Goal: Task Accomplishment & Management: Use online tool/utility

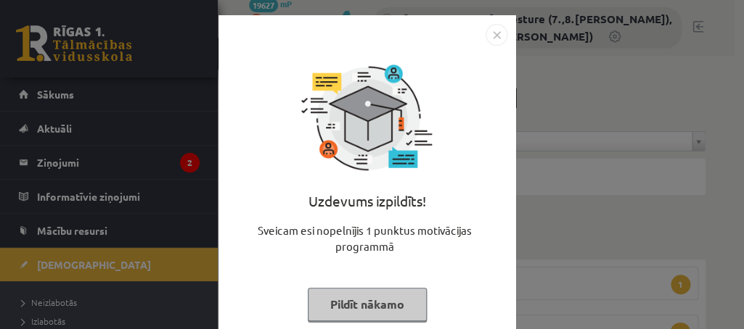
click at [350, 304] on button "Pildīt nākamo" at bounding box center [367, 304] width 119 height 33
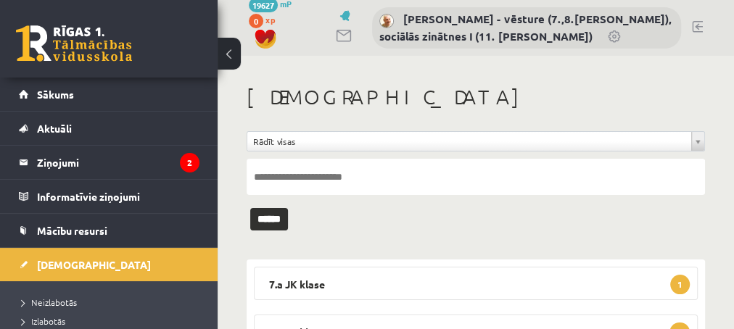
click at [695, 25] on link at bounding box center [697, 27] width 11 height 12
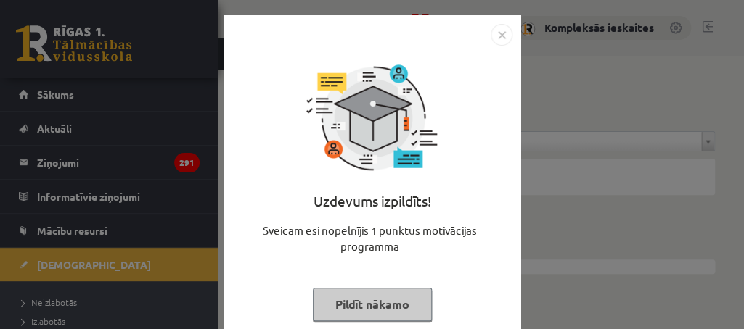
click at [330, 311] on button "Pildīt nākamo" at bounding box center [372, 304] width 119 height 33
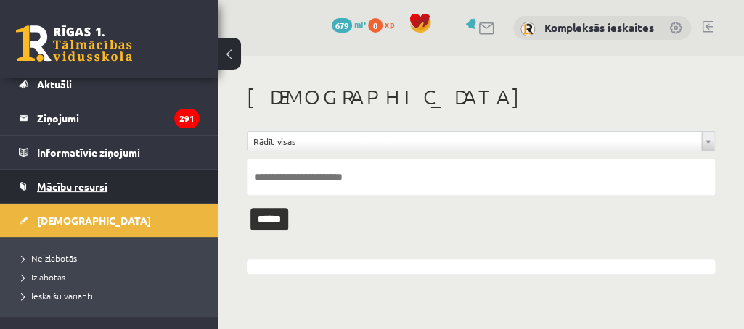
scroll to position [59, 0]
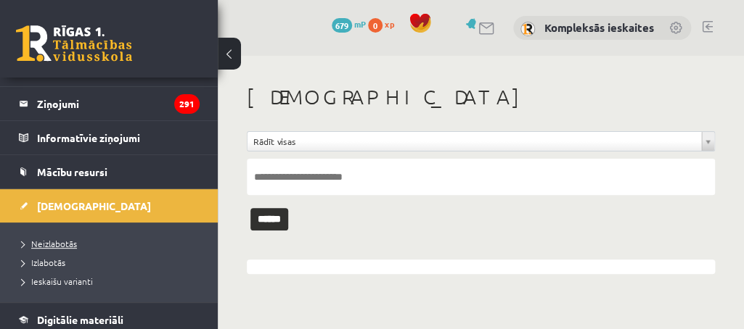
click at [48, 243] on span "Neizlabotās" at bounding box center [49, 244] width 55 height 12
click at [44, 259] on span "Izlabotās" at bounding box center [44, 263] width 44 height 12
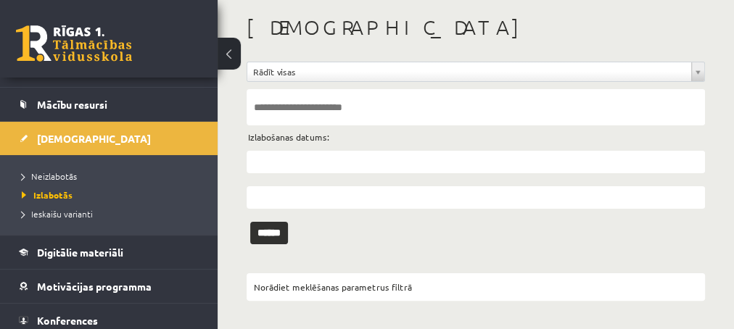
scroll to position [176, 0]
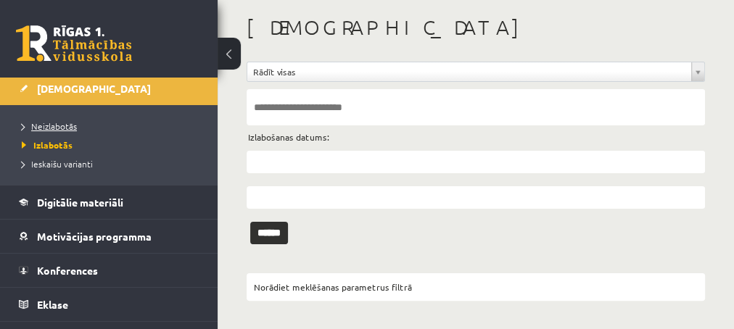
click at [49, 124] on span "Neizlabotās" at bounding box center [49, 126] width 55 height 12
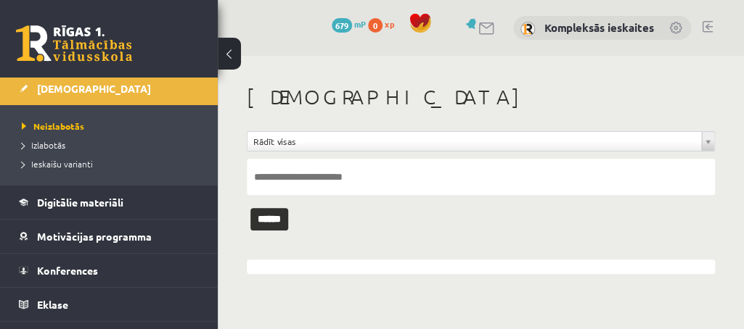
click at [704, 22] on link at bounding box center [707, 27] width 11 height 12
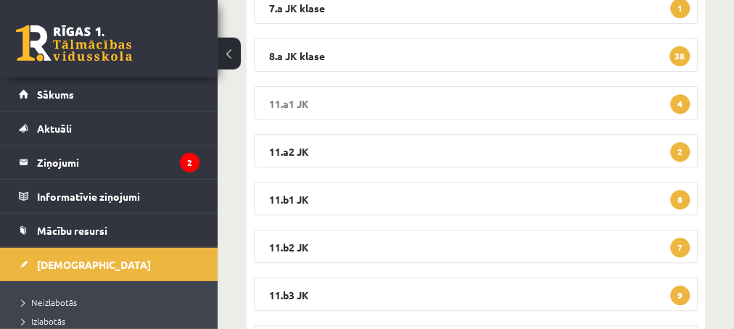
scroll to position [313, 0]
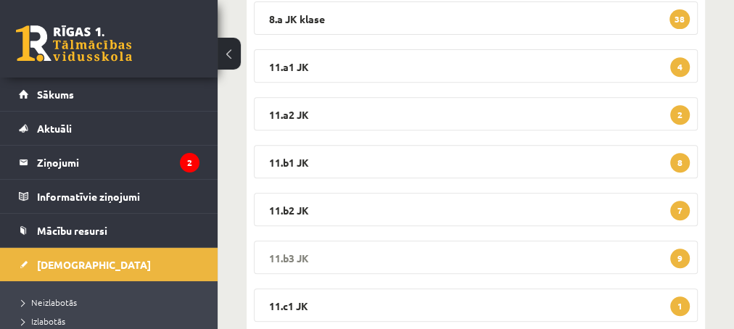
click at [363, 257] on legend "11.b3 JK 9" at bounding box center [476, 257] width 444 height 33
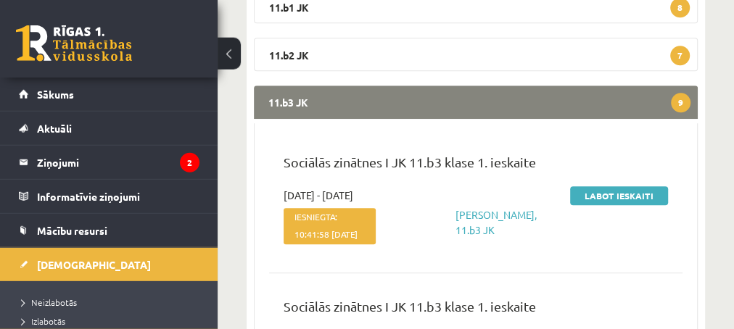
scroll to position [470, 0]
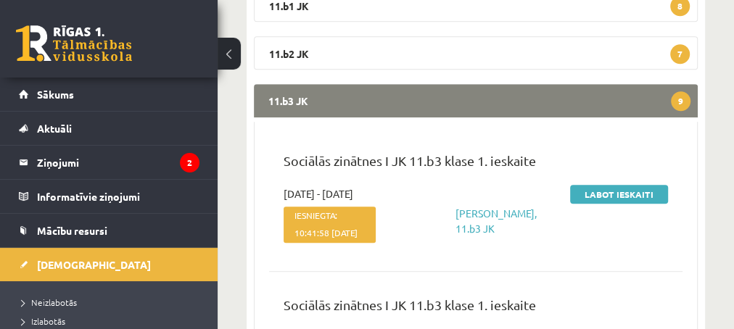
click at [365, 243] on span "Iesniegta: 10:41:58 17-09-2025" at bounding box center [330, 225] width 92 height 36
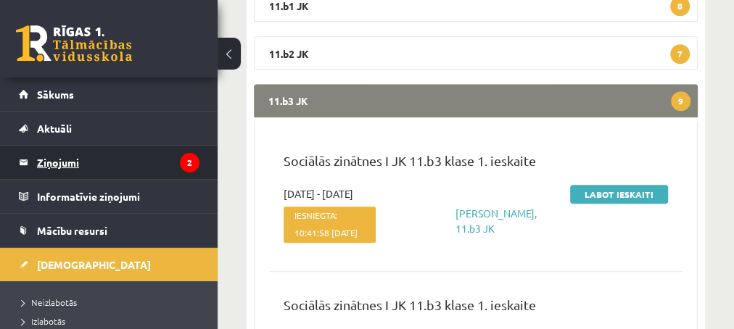
click at [55, 158] on legend "Ziņojumi 2" at bounding box center [118, 162] width 163 height 33
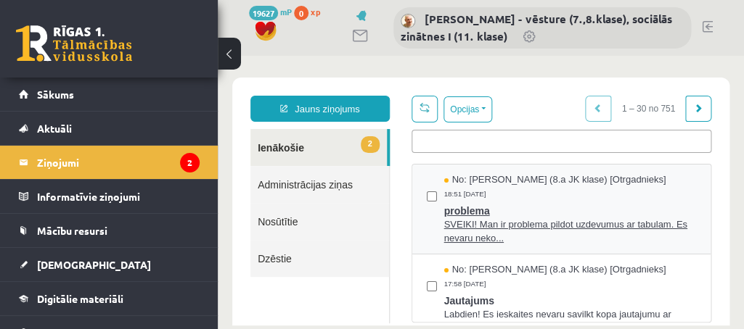
click at [463, 207] on span "problema" at bounding box center [570, 209] width 252 height 18
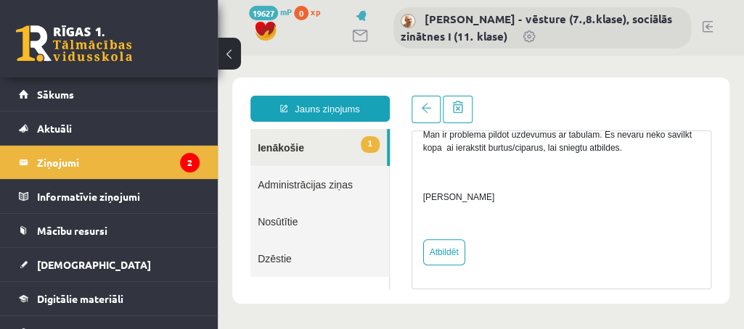
scroll to position [197, 0]
click at [56, 161] on legend "Ziņojumi 2" at bounding box center [118, 162] width 163 height 33
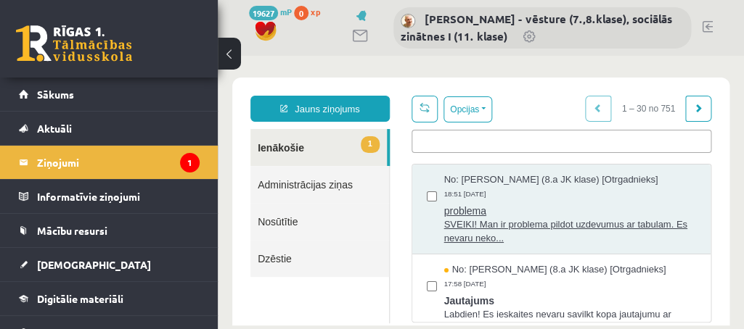
scroll to position [0, 0]
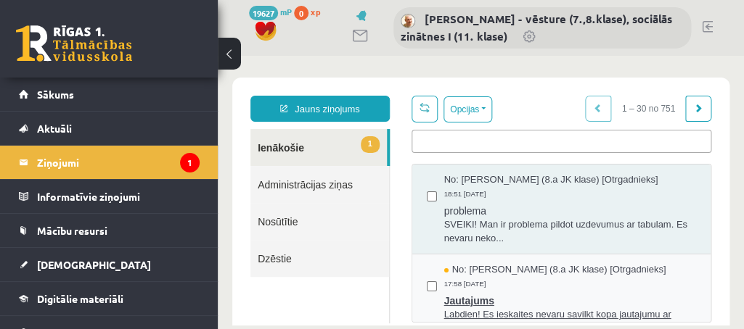
click at [461, 299] on span "Jautajums" at bounding box center [570, 299] width 252 height 18
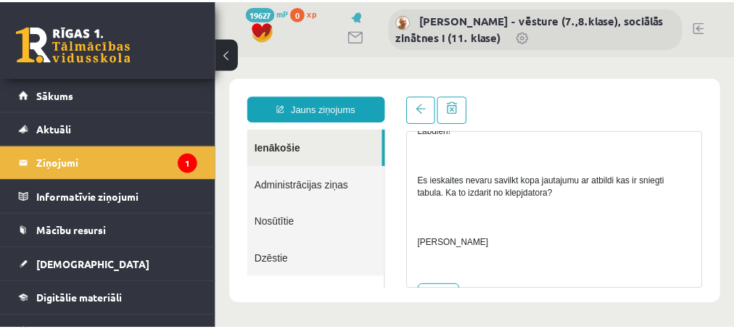
scroll to position [197, 0]
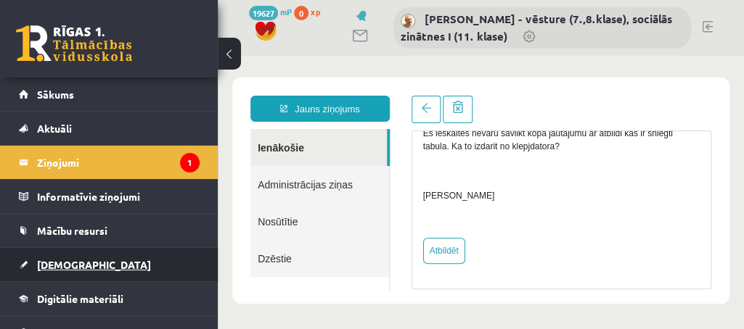
click at [52, 260] on span "[DEMOGRAPHIC_DATA]" at bounding box center [94, 264] width 114 height 13
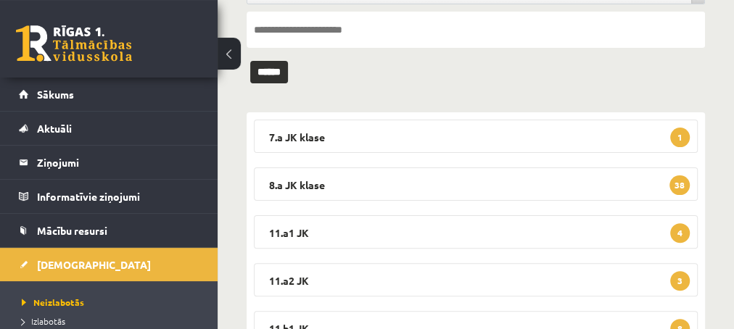
scroll to position [157, 0]
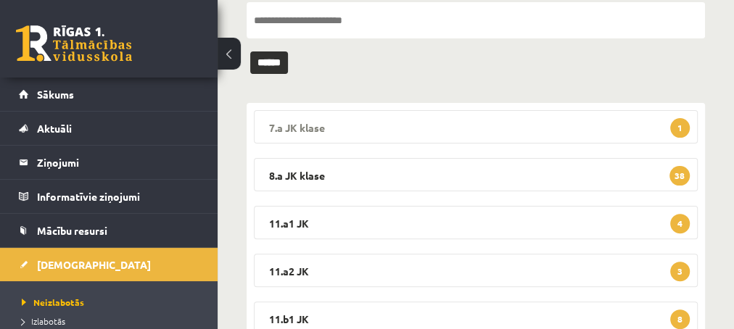
click at [678, 126] on span "1" at bounding box center [680, 128] width 20 height 20
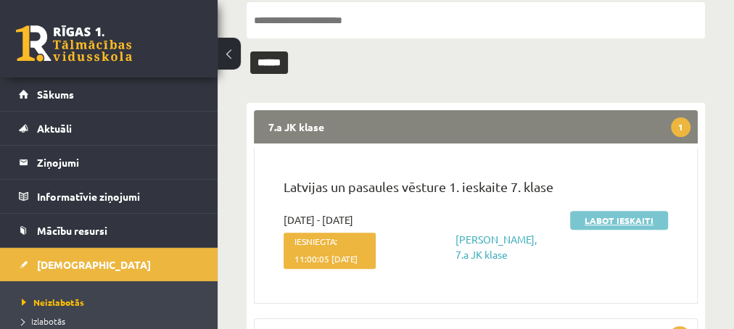
click at [593, 219] on link "Labot ieskaiti" at bounding box center [619, 220] width 98 height 19
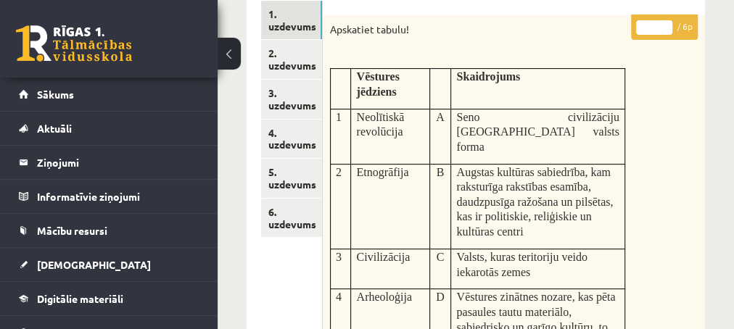
scroll to position [157, 0]
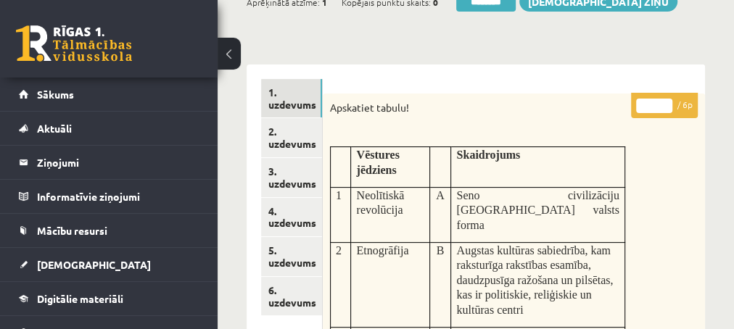
type input "*"
click at [665, 99] on input "*" at bounding box center [654, 106] width 36 height 15
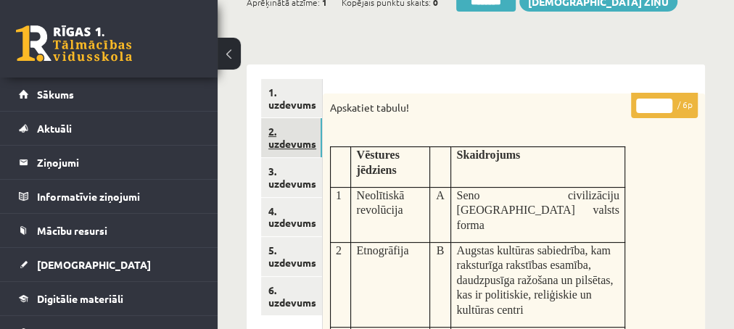
click at [292, 146] on link "2. uzdevums" at bounding box center [291, 137] width 61 height 39
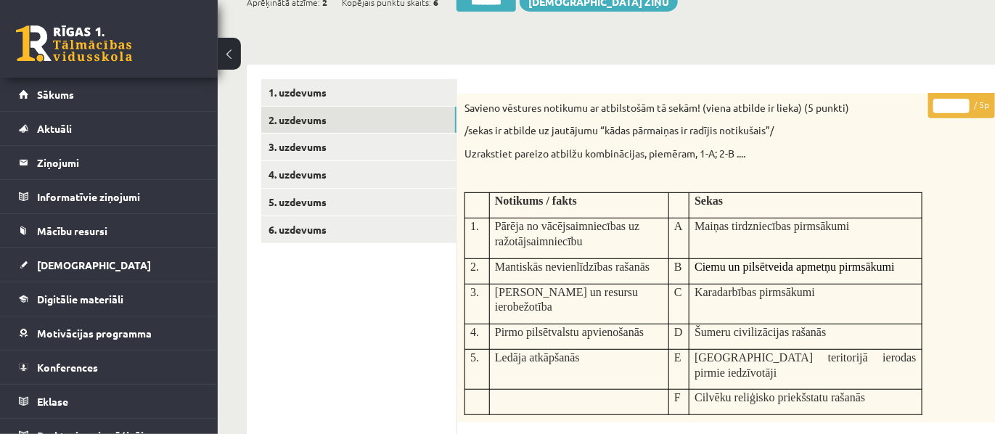
type input "*"
click at [733, 104] on input "*" at bounding box center [951, 106] width 36 height 15
click at [733, 102] on input "*" at bounding box center [951, 106] width 36 height 15
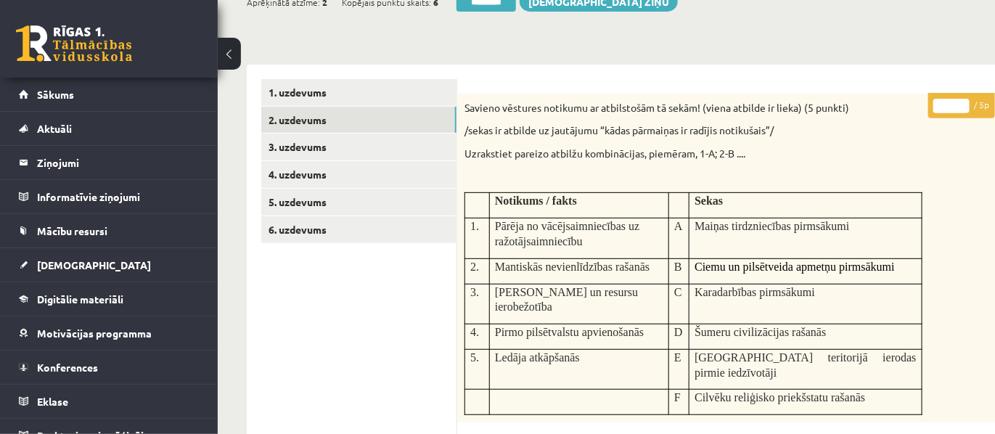
click at [733, 102] on input "*" at bounding box center [951, 106] width 36 height 15
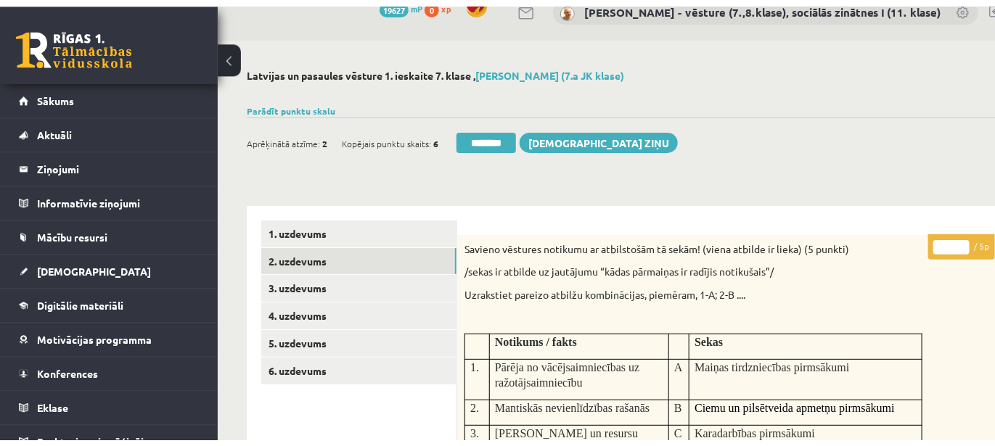
scroll to position [0, 0]
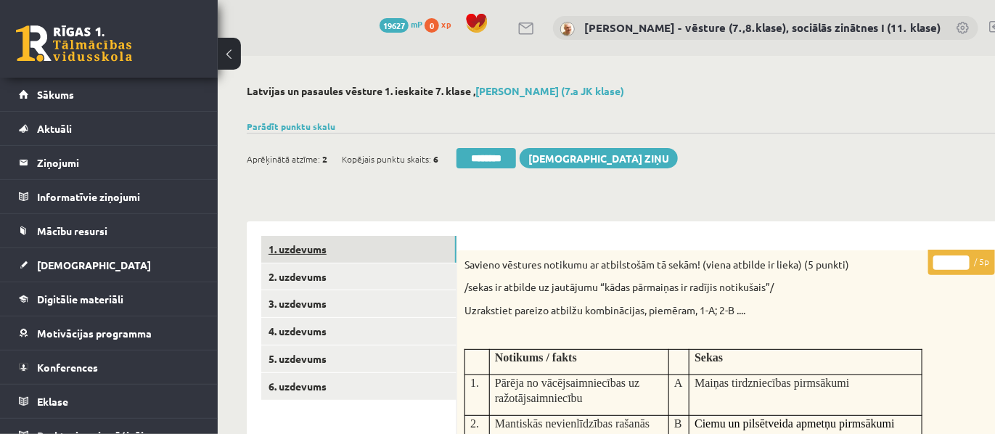
click at [289, 249] on link "1. uzdevums" at bounding box center [358, 249] width 195 height 27
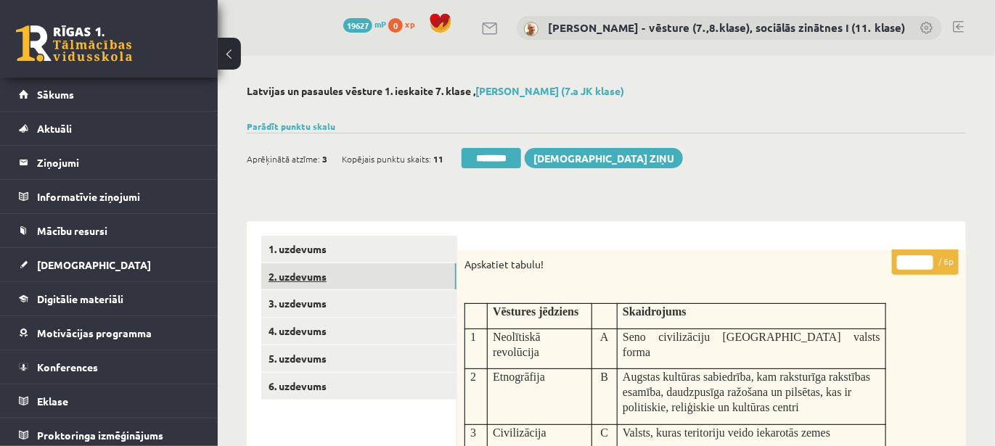
click at [293, 277] on link "2. uzdevums" at bounding box center [358, 276] width 195 height 27
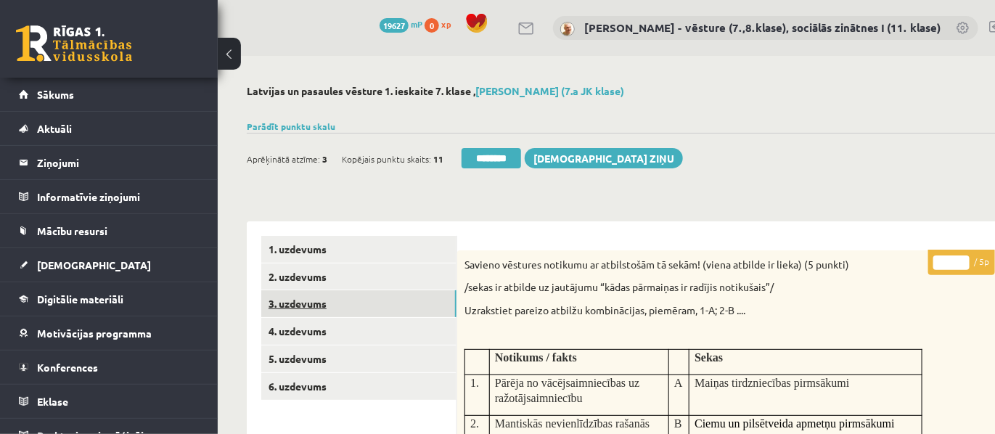
click at [314, 304] on link "3. uzdevums" at bounding box center [358, 303] width 195 height 27
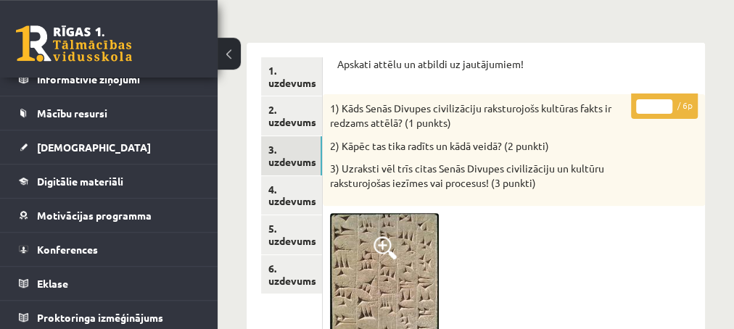
scroll to position [78, 0]
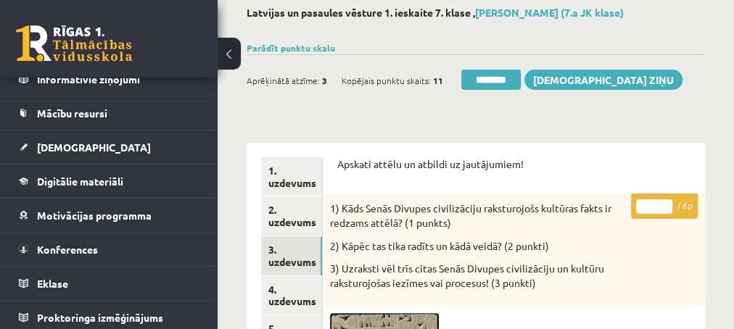
type input "*"
click at [665, 200] on input "*" at bounding box center [654, 207] width 36 height 15
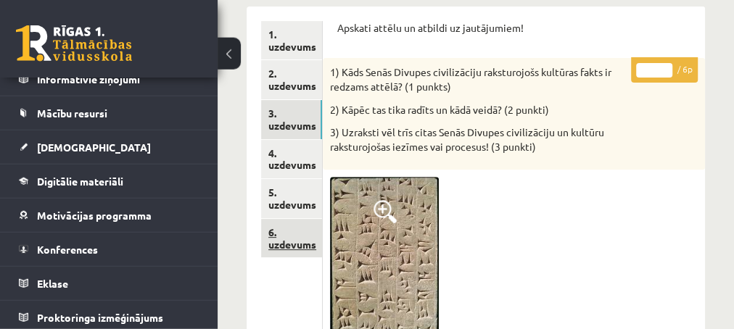
scroll to position [235, 0]
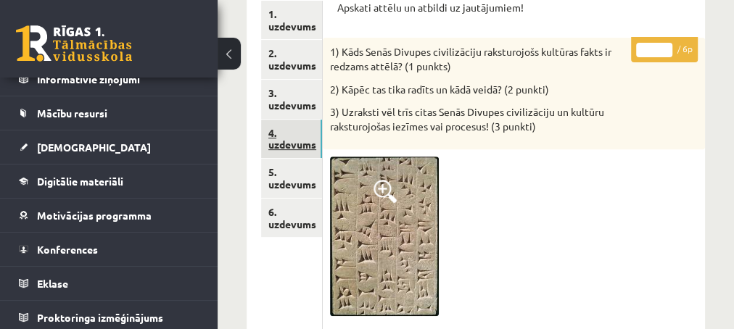
click at [276, 142] on link "4. uzdevums" at bounding box center [291, 139] width 61 height 39
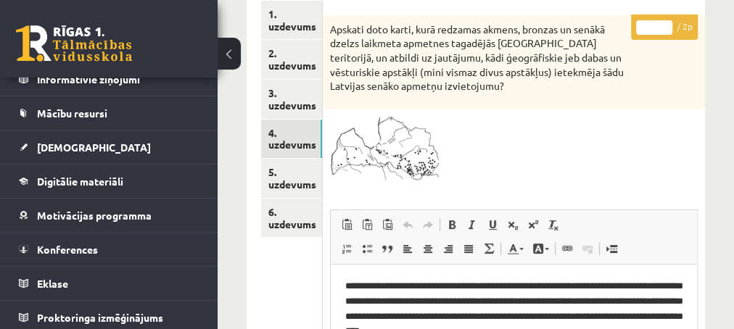
scroll to position [0, 0]
type input "*"
click at [666, 22] on input "*" at bounding box center [654, 27] width 36 height 15
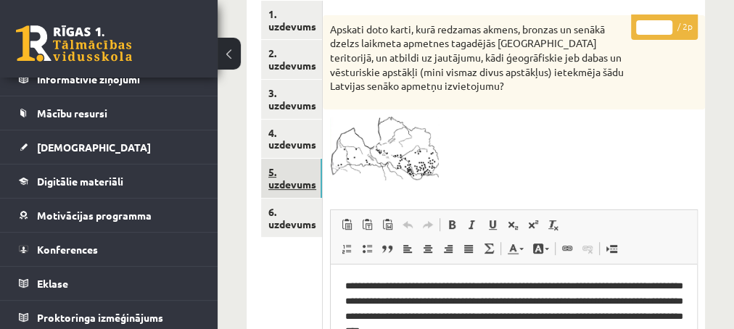
click at [281, 182] on link "5. uzdevums" at bounding box center [291, 178] width 61 height 39
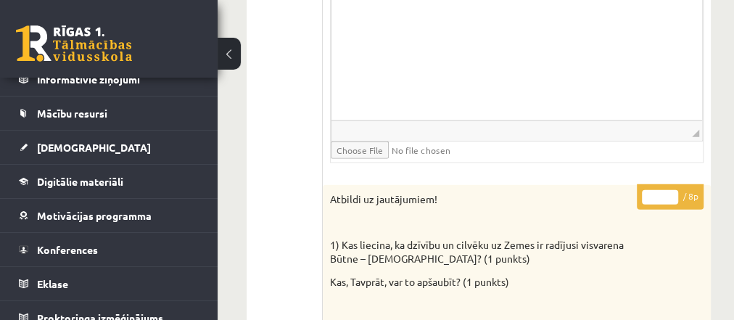
scroll to position [1802, 0]
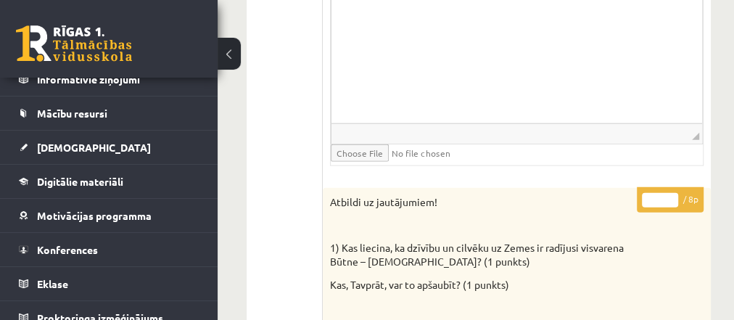
type input "*"
click at [670, 193] on input "*" at bounding box center [660, 200] width 36 height 15
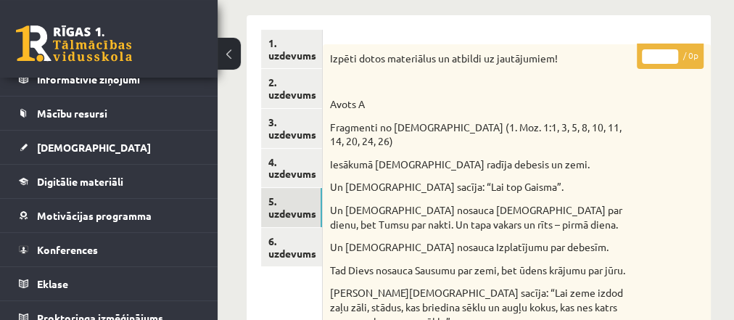
scroll to position [235, 0]
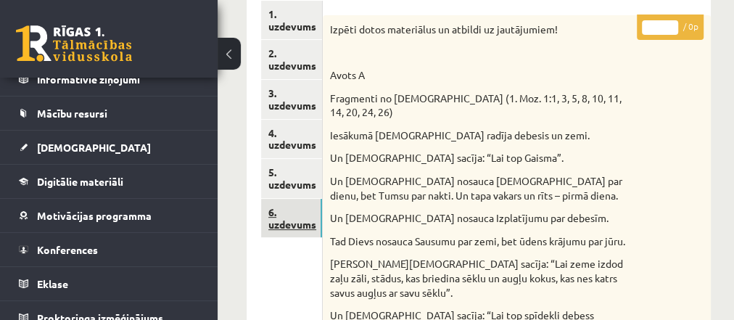
click at [289, 223] on link "6. uzdevums" at bounding box center [291, 218] width 61 height 39
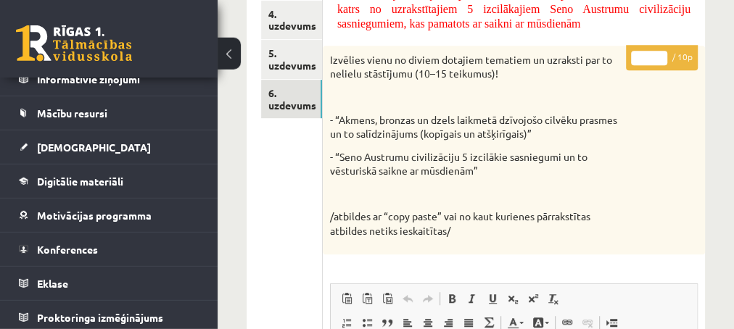
scroll to position [254, 0]
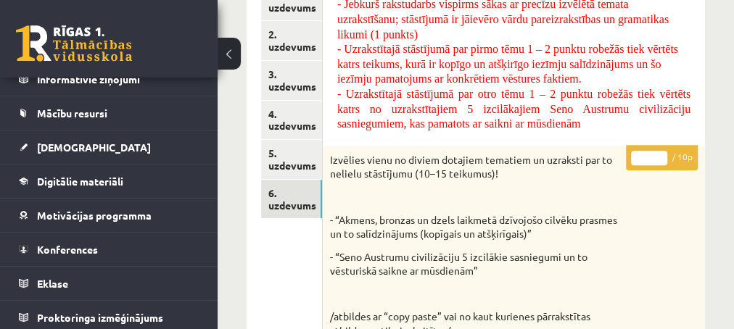
type input "**"
click at [654, 154] on input "**" at bounding box center [649, 158] width 36 height 15
click at [276, 162] on link "5. uzdevums" at bounding box center [291, 159] width 61 height 39
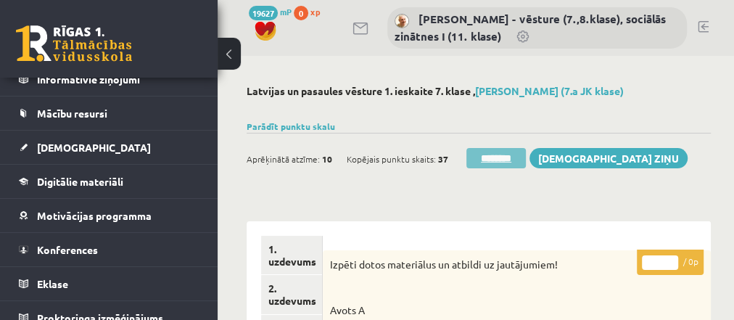
scroll to position [0, 0]
click at [490, 160] on input "********" at bounding box center [495, 158] width 59 height 20
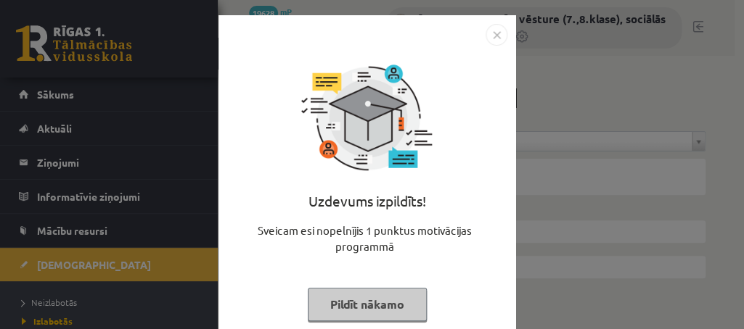
click at [324, 307] on button "Pildīt nākamo" at bounding box center [367, 304] width 119 height 33
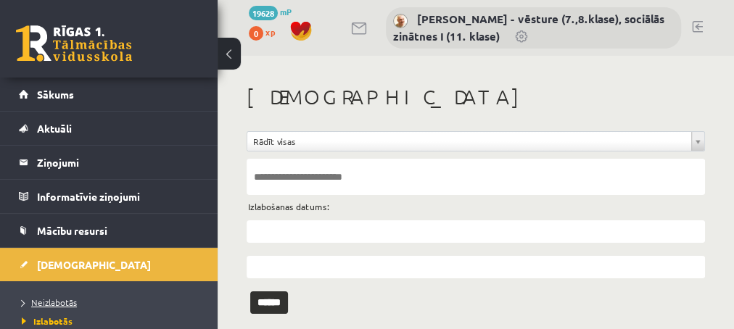
click at [44, 303] on span "Neizlabotās" at bounding box center [49, 303] width 55 height 12
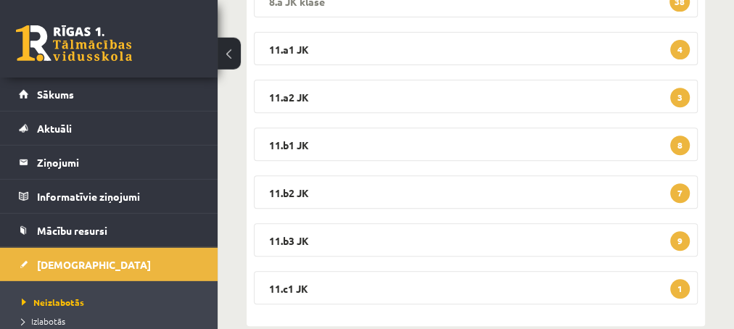
scroll to position [308, 0]
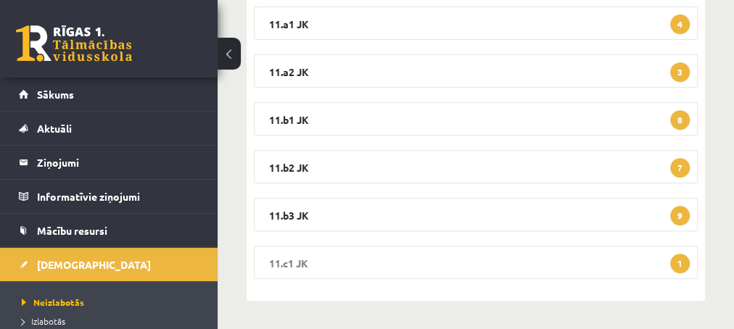
click at [678, 263] on span "1" at bounding box center [680, 264] width 20 height 20
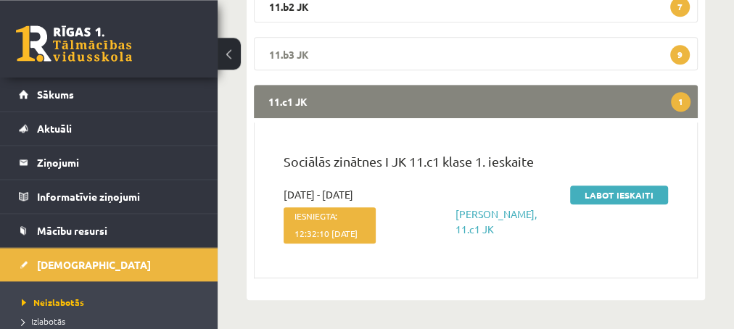
scroll to position [490, 0]
click at [590, 186] on link "Labot ieskaiti" at bounding box center [619, 195] width 98 height 19
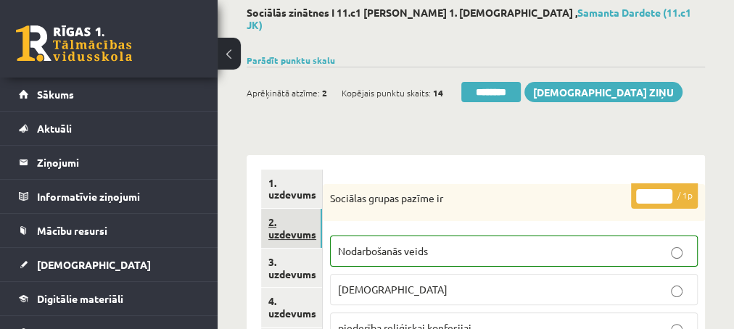
click at [289, 219] on link "2. uzdevums" at bounding box center [291, 228] width 61 height 39
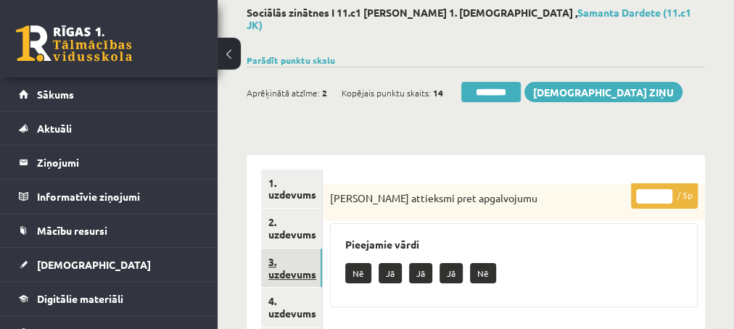
click at [284, 258] on link "3. uzdevums" at bounding box center [291, 268] width 61 height 39
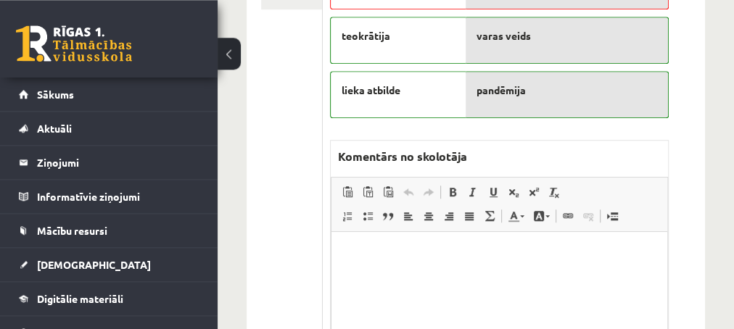
scroll to position [548, 0]
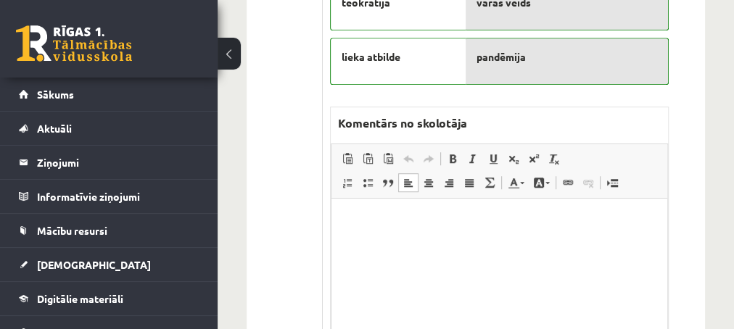
click at [391, 231] on html at bounding box center [499, 271] width 336 height 145
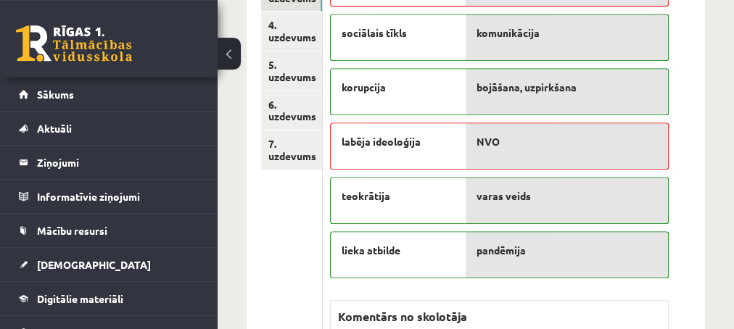
scroll to position [235, 0]
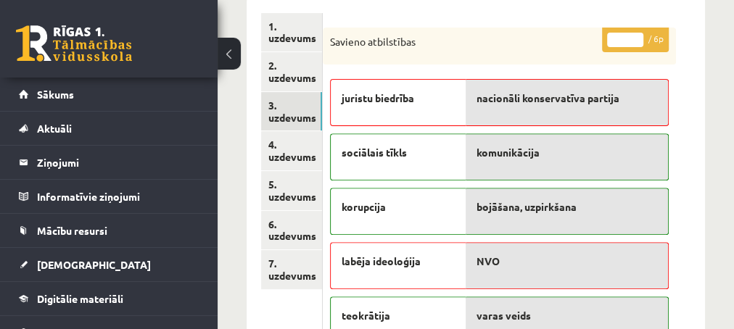
type input "*"
click at [636, 33] on input "*" at bounding box center [625, 40] width 36 height 15
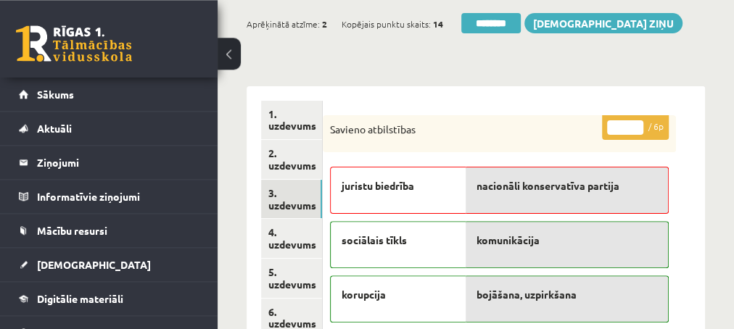
scroll to position [78, 0]
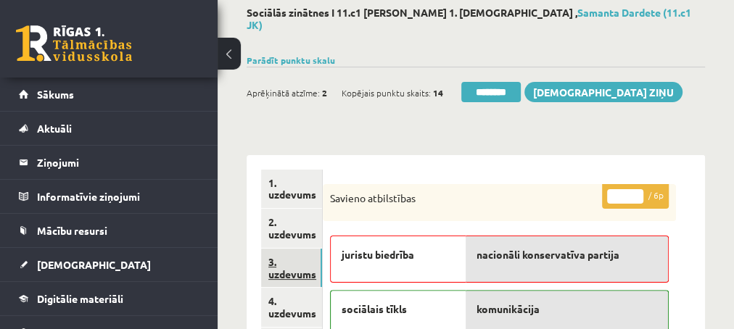
click at [287, 259] on link "3. uzdevums" at bounding box center [291, 268] width 61 height 39
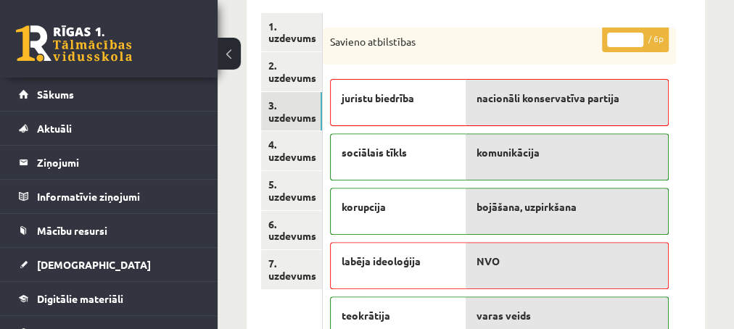
scroll to position [157, 0]
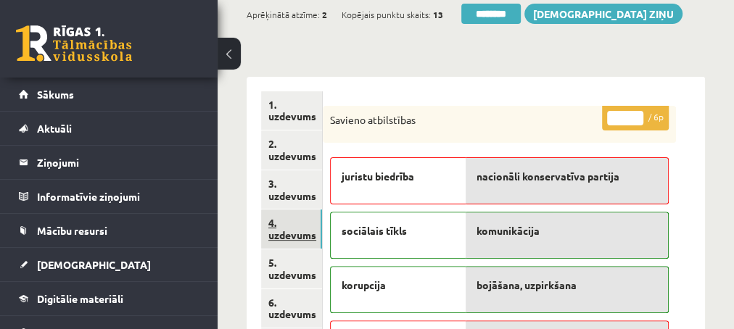
click at [289, 223] on link "4. uzdevums" at bounding box center [291, 229] width 61 height 39
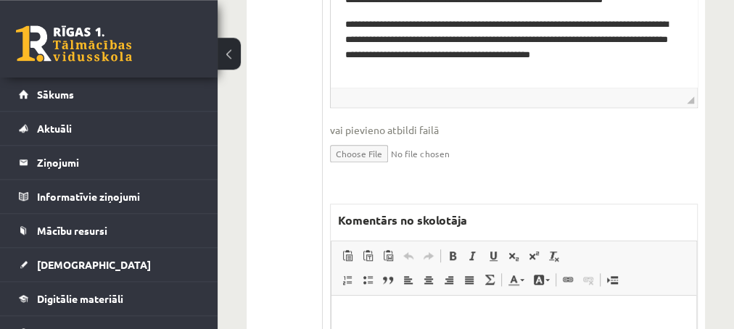
scroll to position [705, 0]
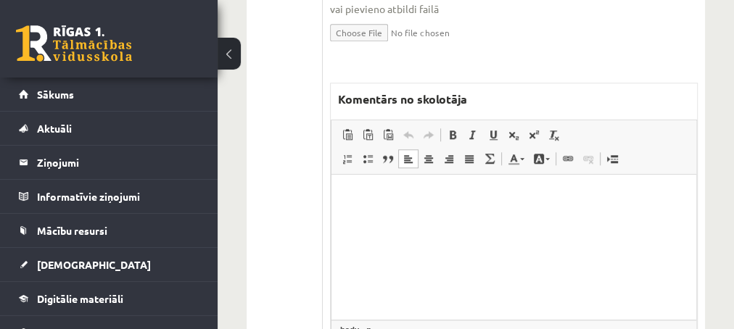
click at [365, 223] on html at bounding box center [513, 247] width 365 height 145
click at [366, 197] on p "**********" at bounding box center [513, 196] width 337 height 15
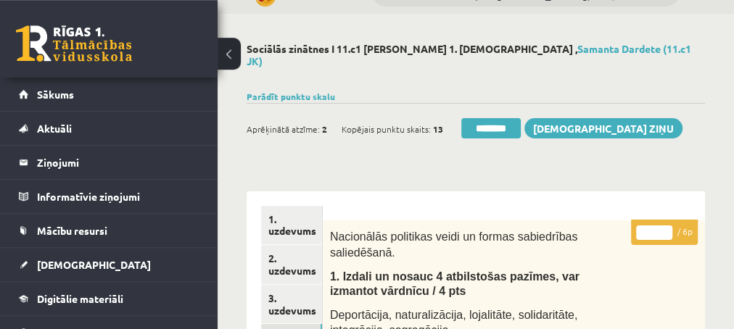
scroll to position [0, 0]
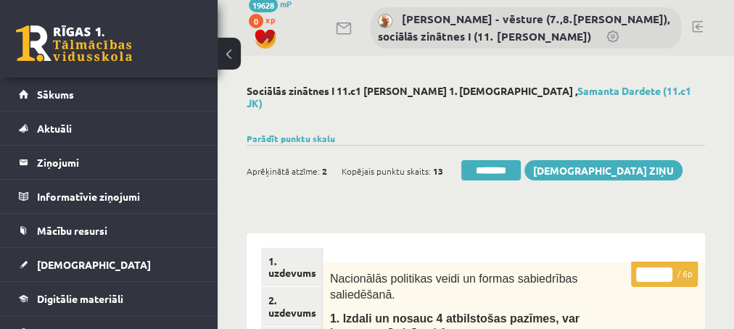
click at [666, 268] on input "*" at bounding box center [654, 275] width 36 height 15
type input "*"
click at [666, 268] on input "*" at bounding box center [654, 275] width 36 height 15
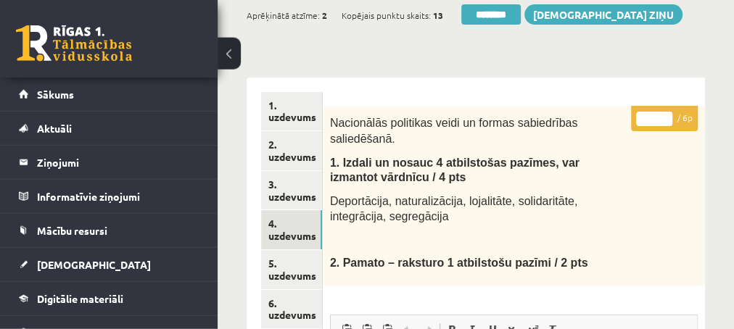
scroll to position [157, 0]
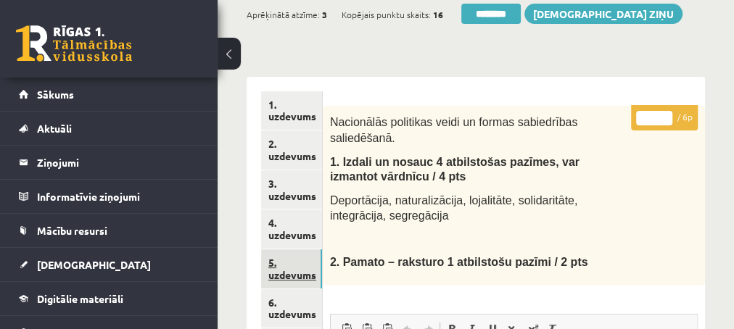
click at [287, 266] on link "5. uzdevums" at bounding box center [291, 269] width 61 height 39
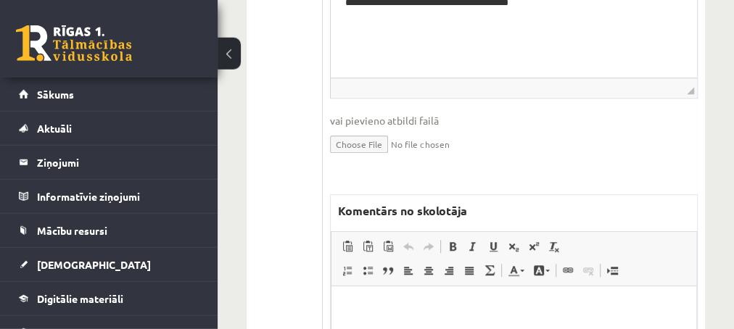
scroll to position [627, 0]
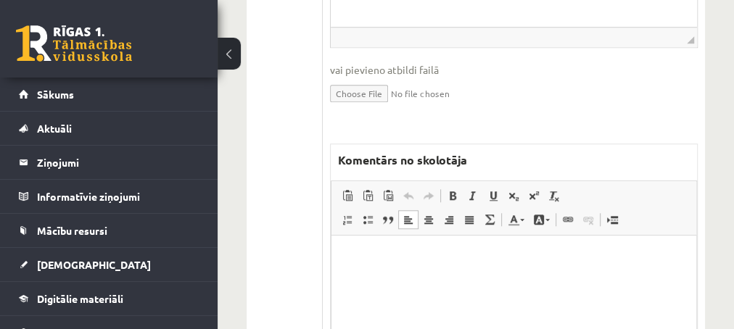
click at [402, 278] on html at bounding box center [513, 307] width 365 height 145
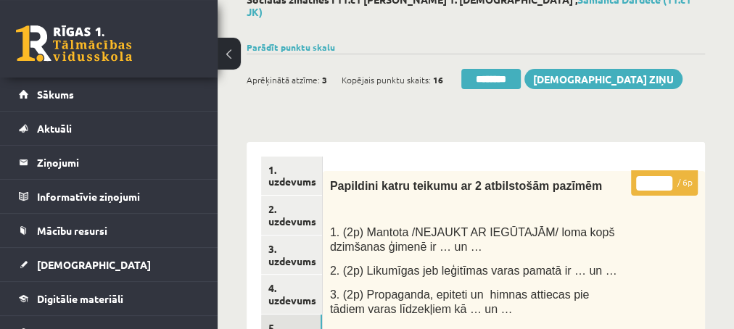
scroll to position [78, 0]
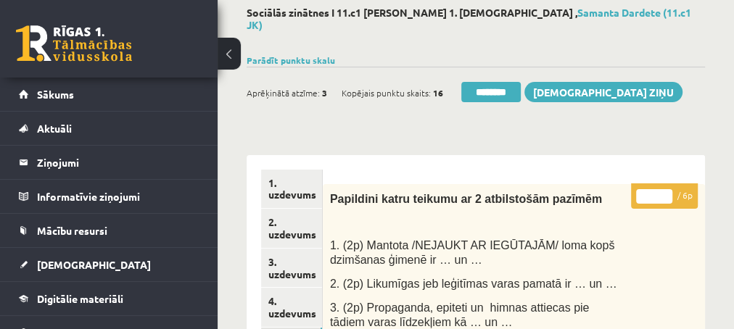
click at [660, 189] on input "*" at bounding box center [654, 196] width 36 height 15
click at [665, 189] on input "*" at bounding box center [654, 196] width 36 height 15
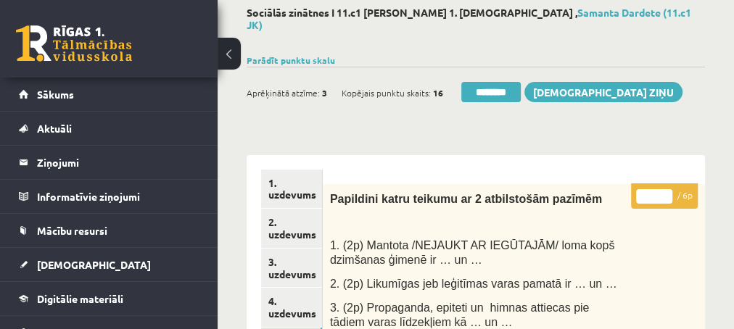
type input "*"
click at [665, 189] on input "*" at bounding box center [654, 196] width 36 height 15
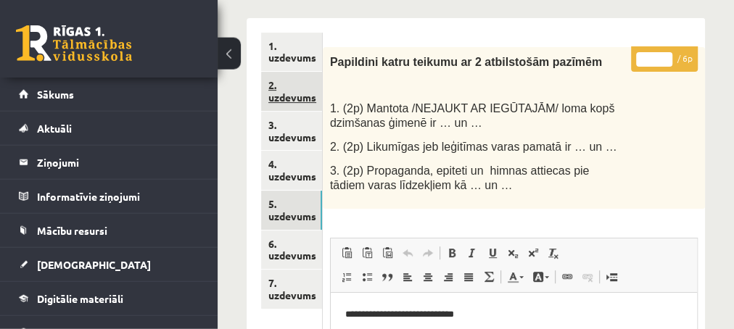
scroll to position [235, 0]
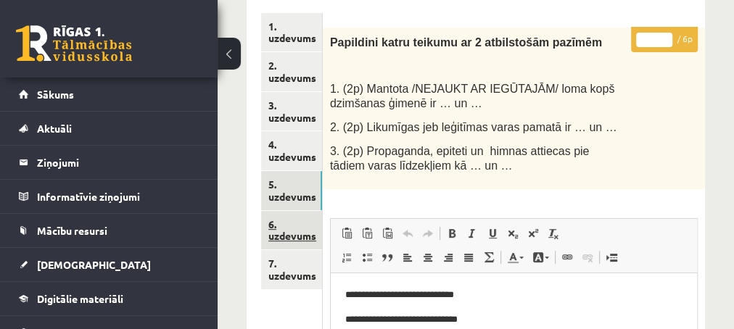
click at [282, 226] on link "6. uzdevums" at bounding box center [291, 230] width 61 height 39
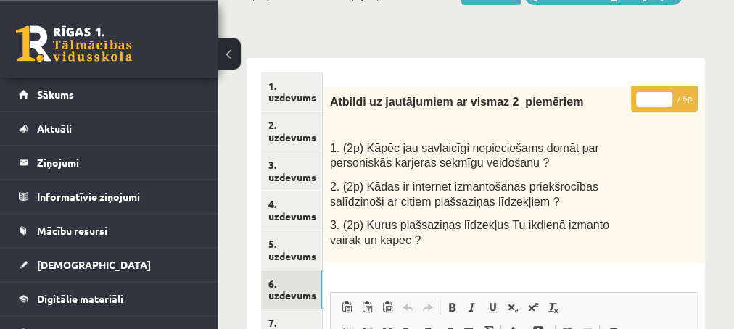
scroll to position [157, 0]
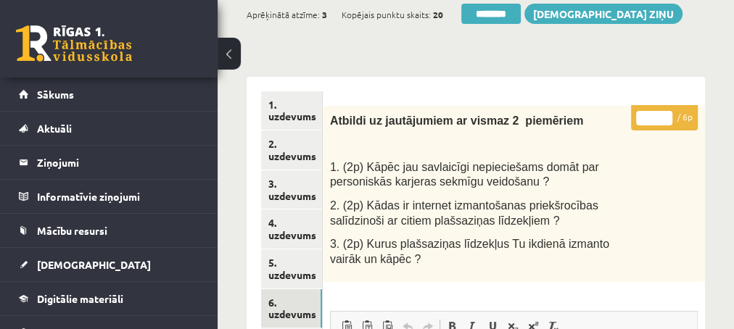
click at [668, 111] on input "*" at bounding box center [654, 118] width 36 height 15
type input "*"
click at [668, 111] on input "*" at bounding box center [654, 118] width 36 height 15
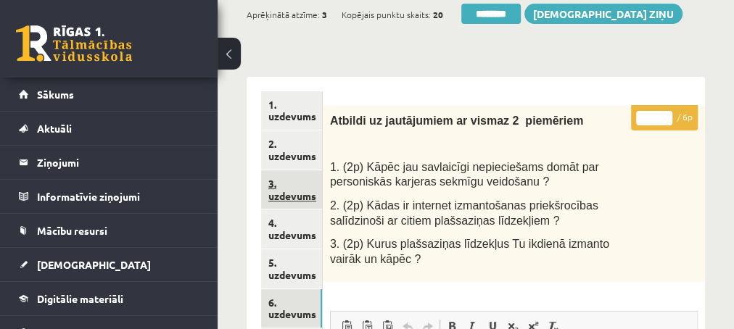
scroll to position [235, 0]
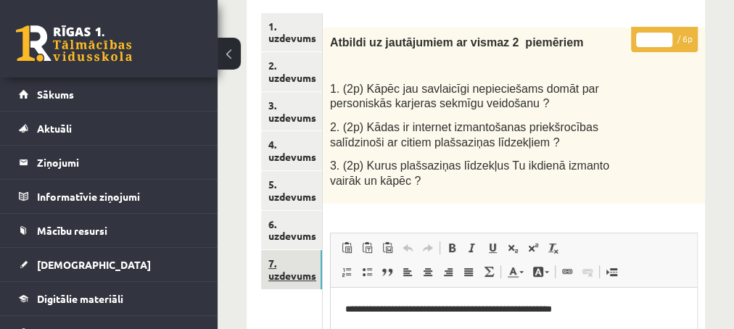
click at [287, 266] on link "7. uzdevums" at bounding box center [291, 269] width 61 height 39
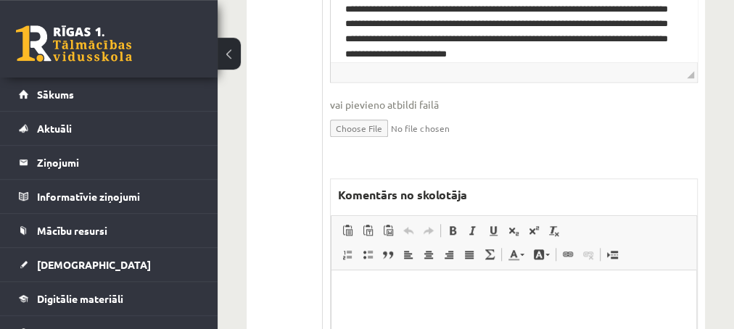
scroll to position [862, 0]
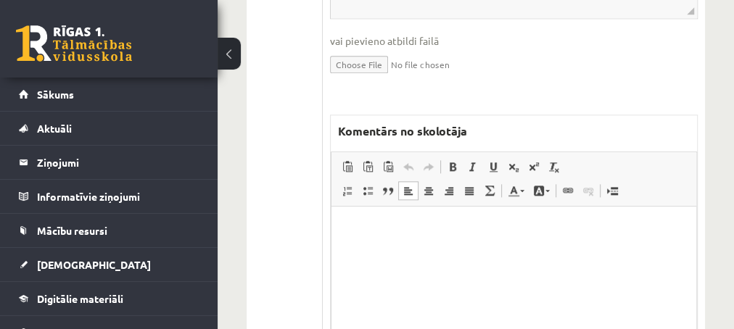
click at [376, 231] on p "Editor, wiswyg-editor-47433778547260-1758365615-447" at bounding box center [513, 228] width 336 height 15
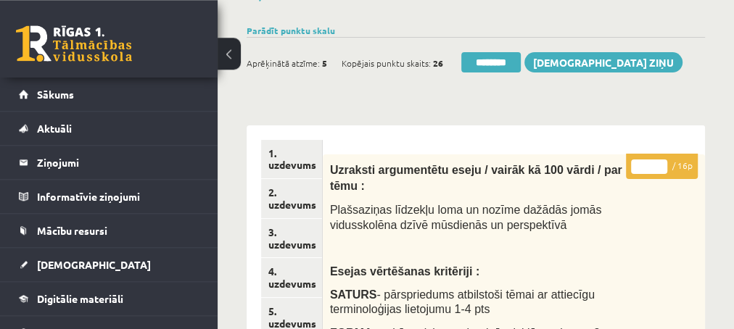
scroll to position [78, 0]
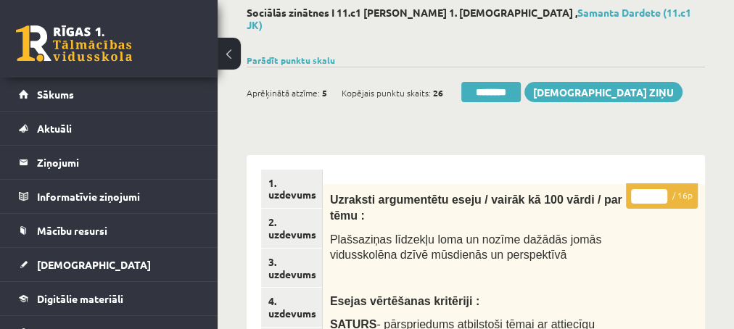
click at [662, 189] on input "**" at bounding box center [649, 196] width 36 height 15
type input "**"
click at [664, 189] on input "**" at bounding box center [649, 196] width 36 height 15
click at [291, 217] on link "2. uzdevums" at bounding box center [291, 228] width 61 height 39
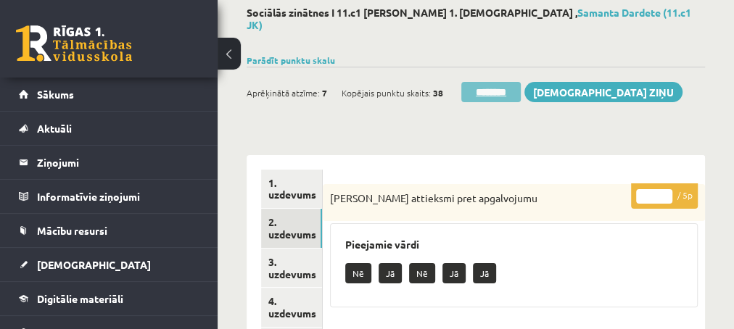
scroll to position [0, 0]
click at [489, 82] on input "********" at bounding box center [490, 92] width 59 height 20
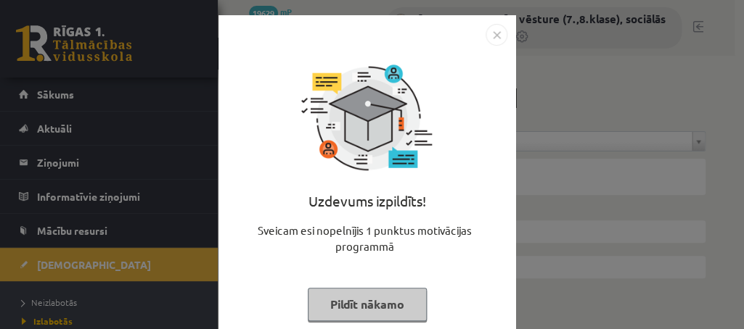
click at [352, 303] on button "Pildīt nākamo" at bounding box center [367, 304] width 119 height 33
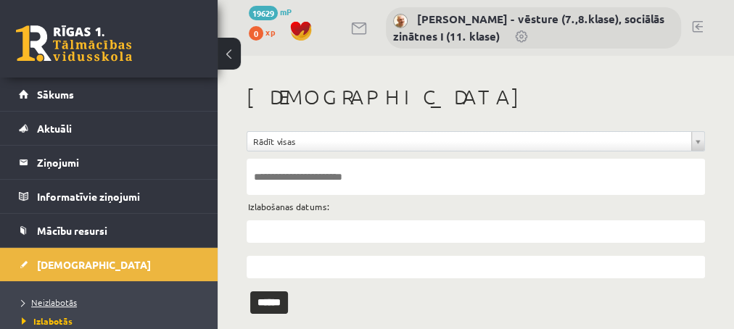
click at [52, 298] on span "Neizlabotās" at bounding box center [49, 303] width 55 height 12
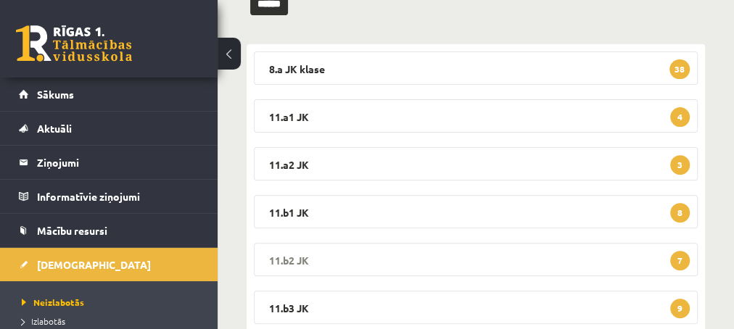
scroll to position [235, 0]
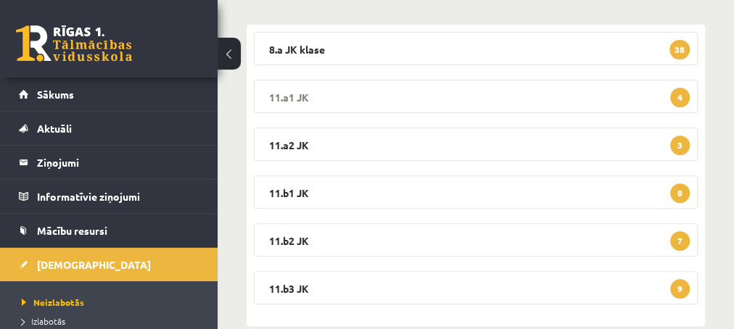
click at [678, 93] on span "4" at bounding box center [680, 98] width 20 height 20
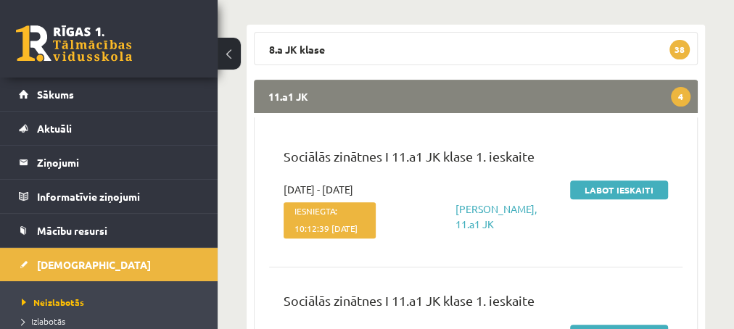
scroll to position [313, 0]
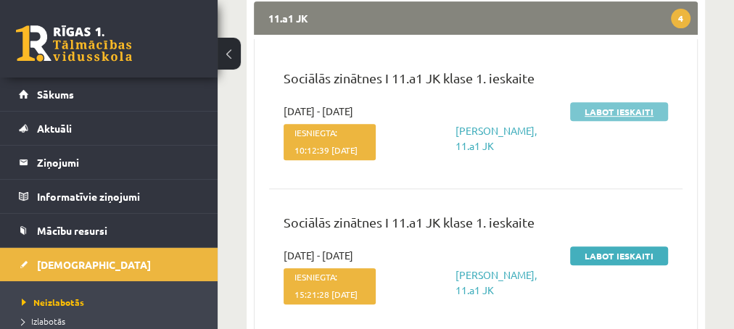
click at [596, 109] on link "Labot ieskaiti" at bounding box center [619, 111] width 98 height 19
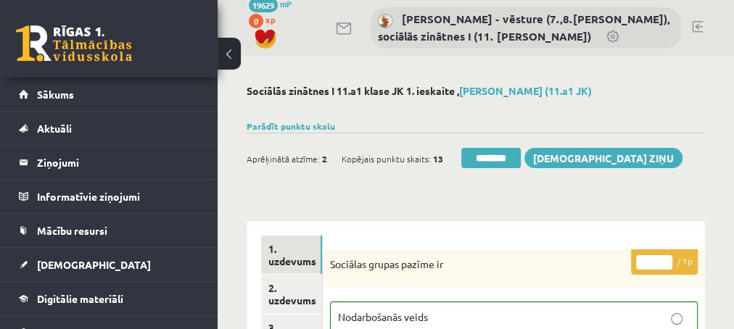
drag, startPoint x: 310, startPoint y: 279, endPoint x: 300, endPoint y: 271, distance: 12.5
click at [308, 279] on link "2. uzdevums" at bounding box center [291, 294] width 61 height 39
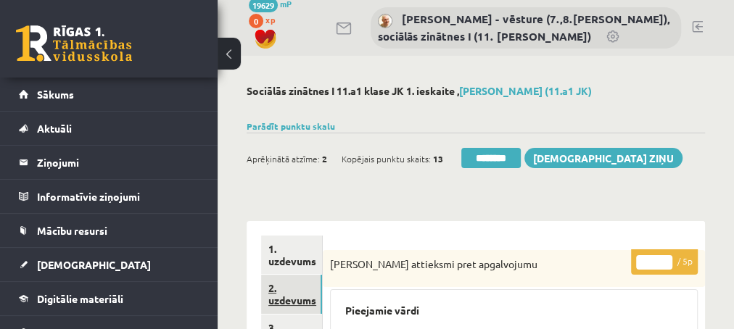
click at [291, 302] on link "2. uzdevums" at bounding box center [291, 294] width 61 height 39
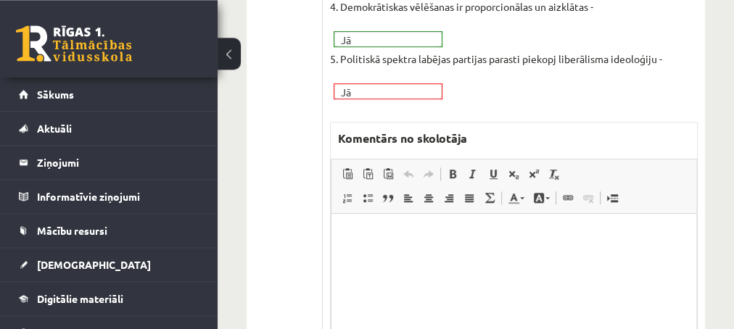
scroll to position [627, 0]
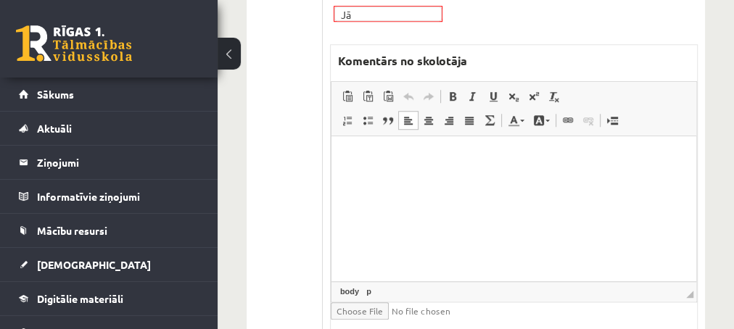
click at [428, 169] on html at bounding box center [513, 208] width 365 height 145
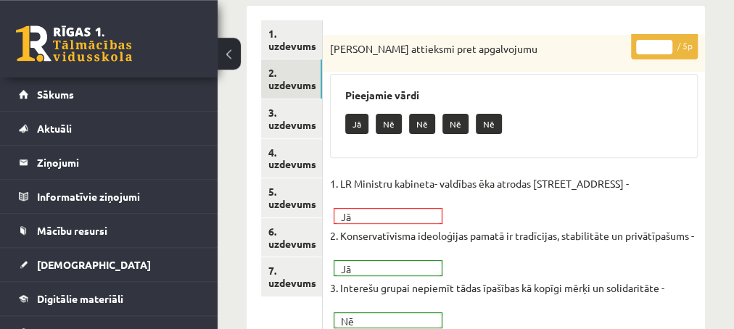
scroll to position [157, 0]
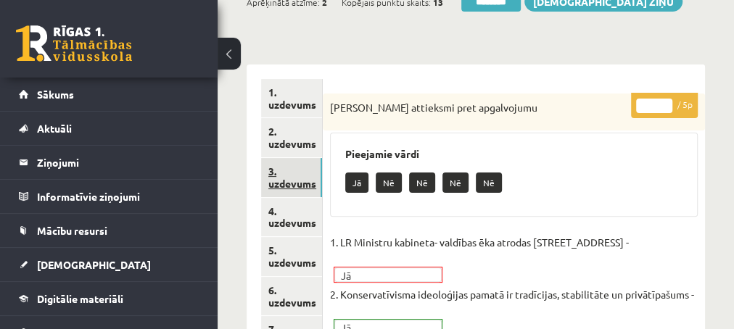
click at [284, 183] on link "3. uzdevums" at bounding box center [291, 177] width 61 height 39
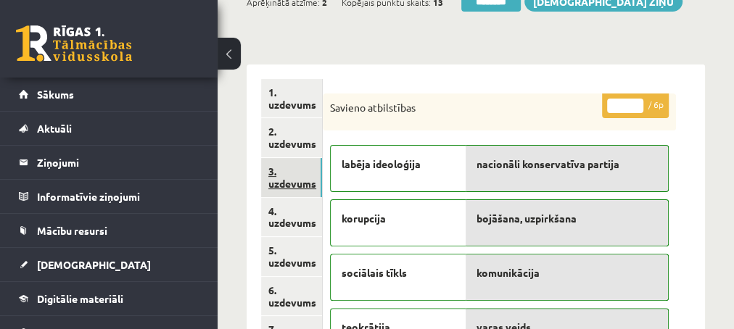
scroll to position [0, 0]
click at [287, 224] on link "4. uzdevums" at bounding box center [291, 217] width 61 height 39
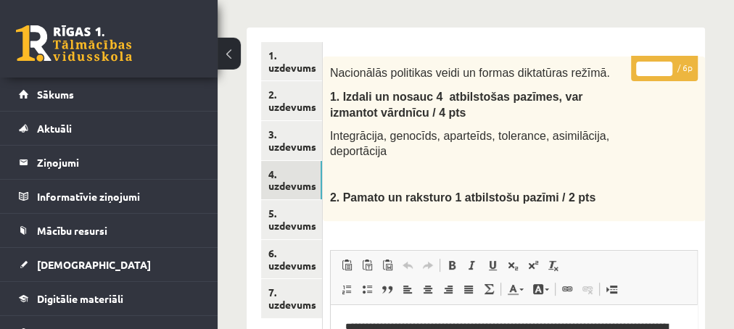
scroll to position [78, 0]
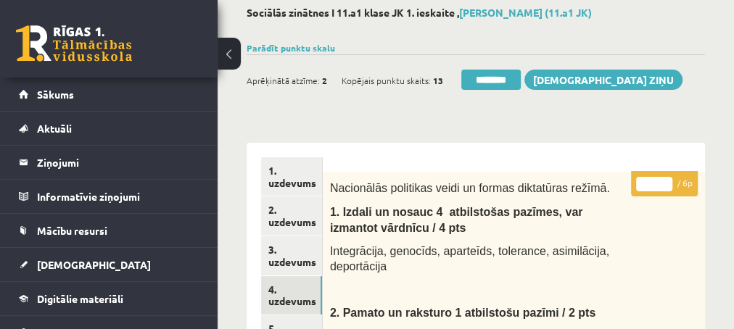
type input "*"
click at [664, 180] on input "*" at bounding box center [654, 184] width 36 height 15
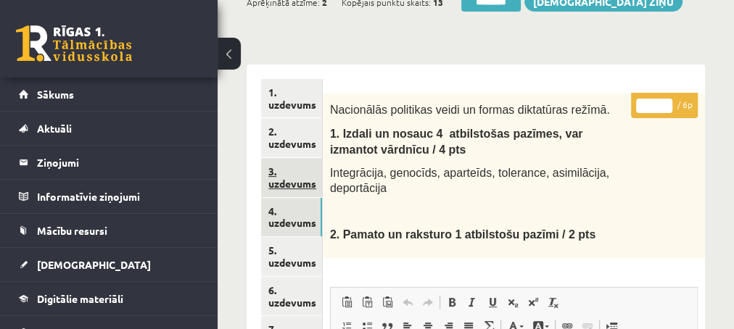
scroll to position [235, 0]
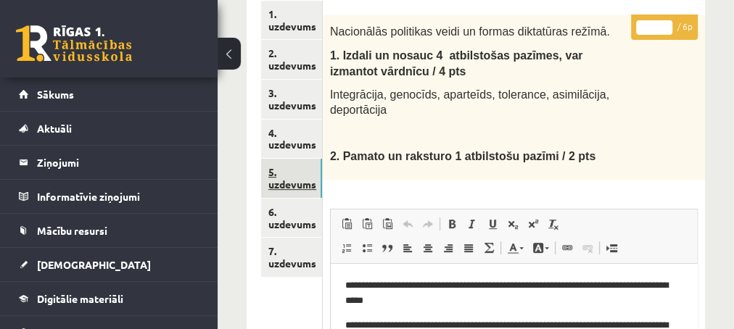
click at [296, 184] on link "5. uzdevums" at bounding box center [291, 178] width 61 height 39
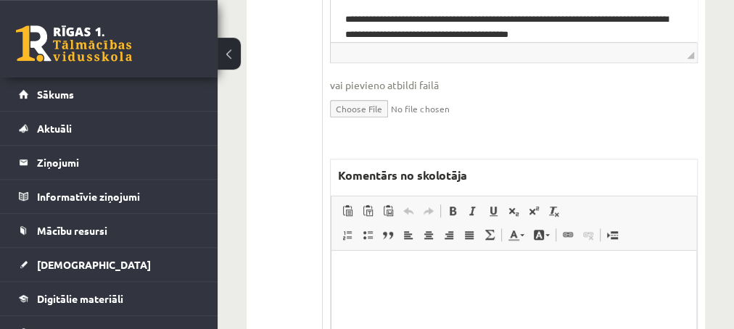
scroll to position [627, 0]
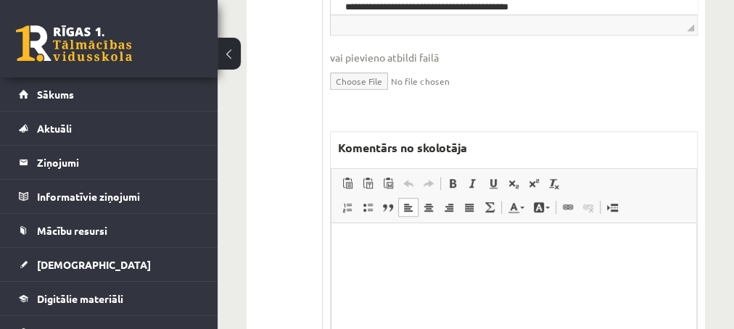
click at [371, 238] on html at bounding box center [513, 295] width 365 height 145
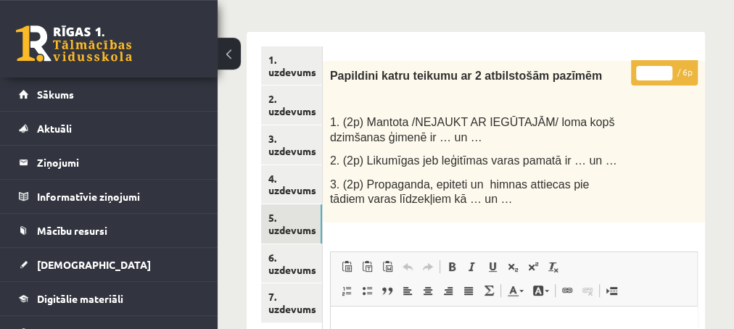
scroll to position [157, 0]
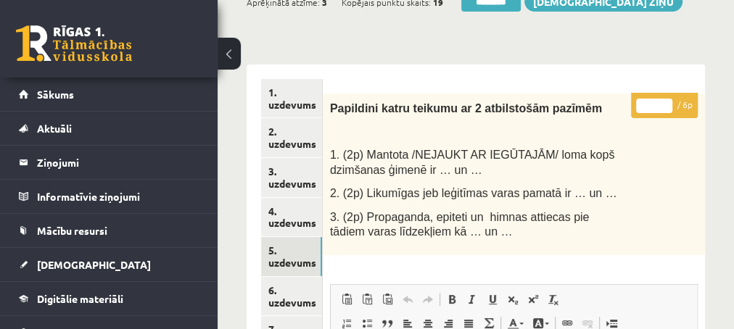
click at [665, 102] on input "*" at bounding box center [654, 106] width 36 height 15
type input "*"
click at [665, 102] on input "*" at bounding box center [654, 106] width 36 height 15
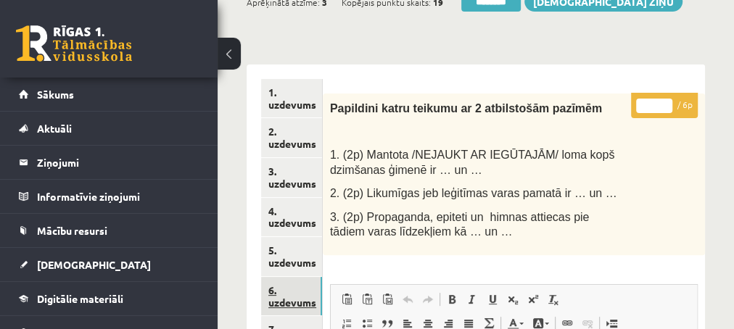
click at [276, 302] on link "6. uzdevums" at bounding box center [291, 296] width 61 height 39
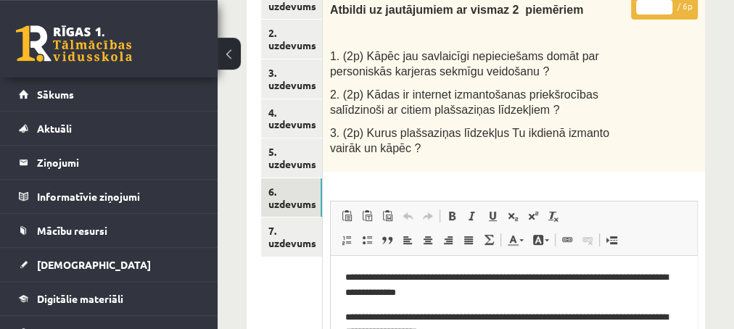
scroll to position [235, 0]
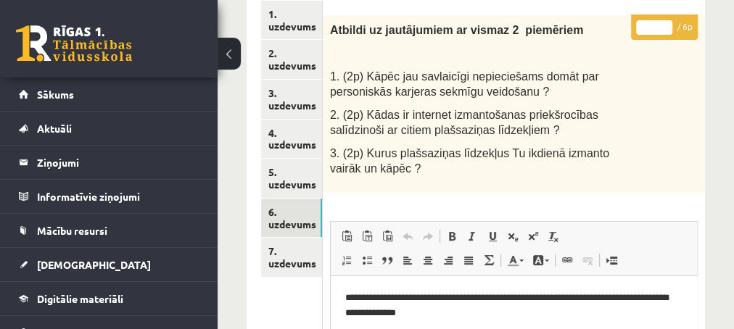
click at [663, 20] on p "* / 6p" at bounding box center [664, 27] width 67 height 25
type input "*"
click at [663, 21] on input "*" at bounding box center [654, 27] width 36 height 15
click at [300, 258] on link "7. uzdevums" at bounding box center [291, 257] width 61 height 39
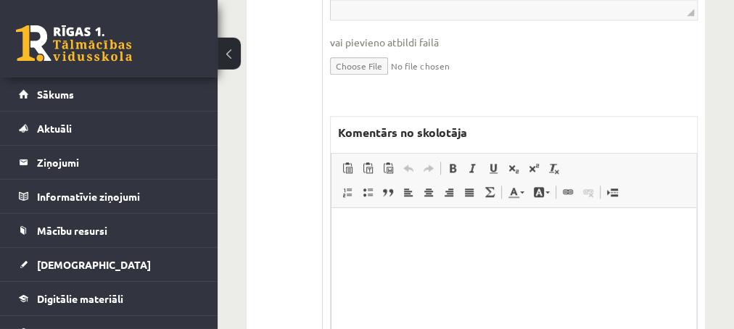
scroll to position [862, 0]
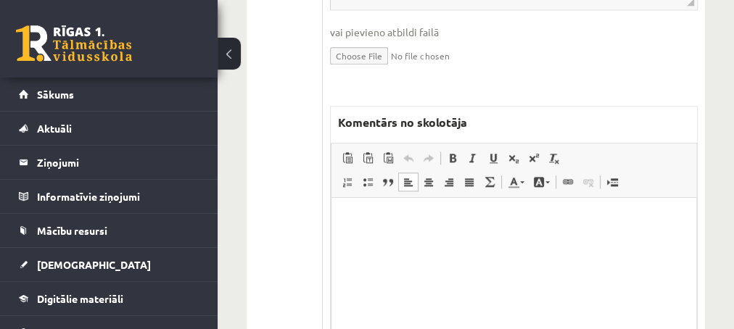
click at [363, 238] on html at bounding box center [513, 269] width 365 height 145
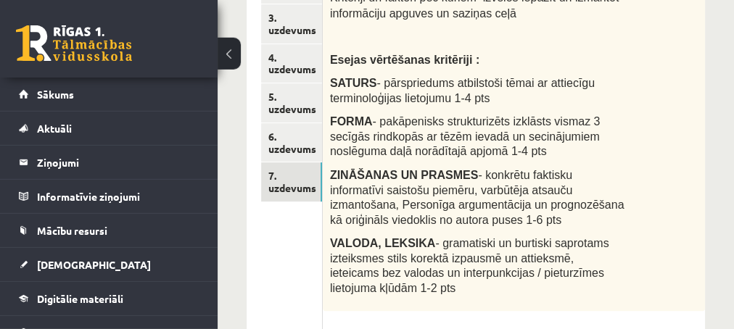
scroll to position [235, 0]
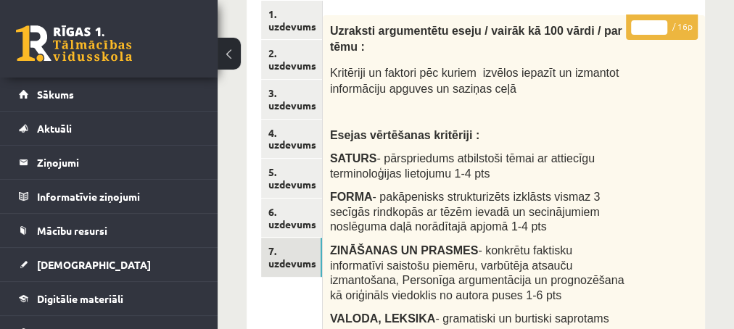
type input "**"
click at [661, 22] on input "**" at bounding box center [649, 27] width 36 height 15
click at [302, 107] on link "3. uzdevums" at bounding box center [291, 99] width 61 height 39
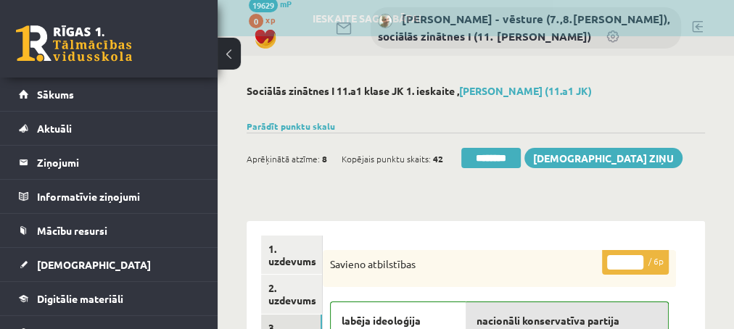
scroll to position [0, 0]
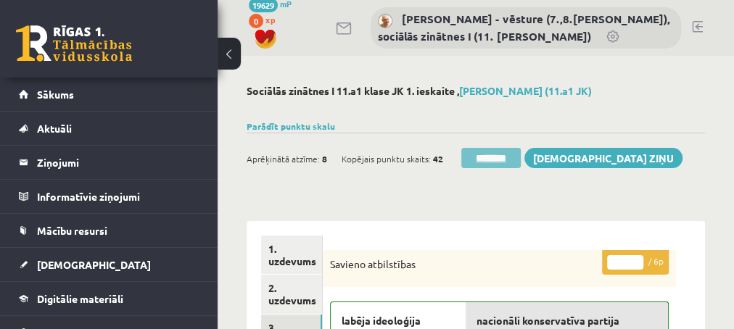
click at [476, 152] on input "********" at bounding box center [490, 158] width 59 height 20
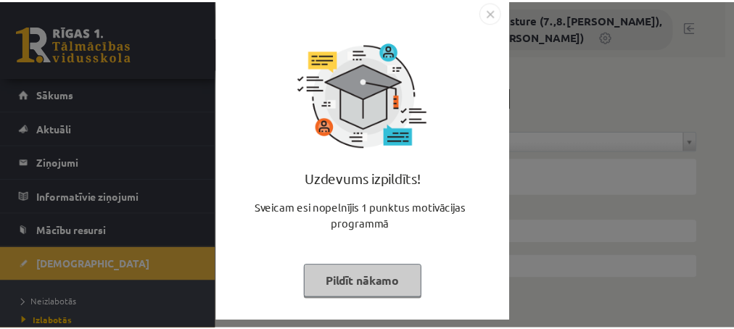
scroll to position [30, 0]
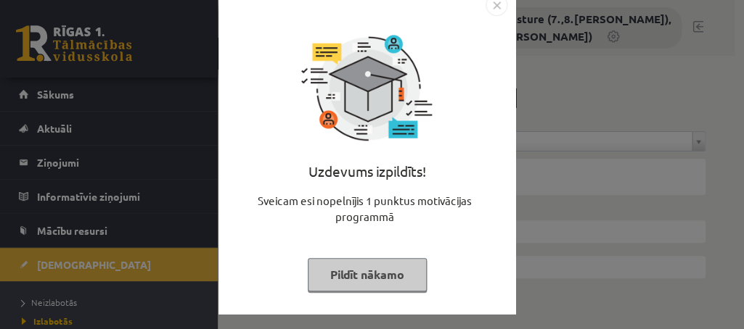
click at [340, 278] on button "Pildīt nākamo" at bounding box center [367, 274] width 119 height 33
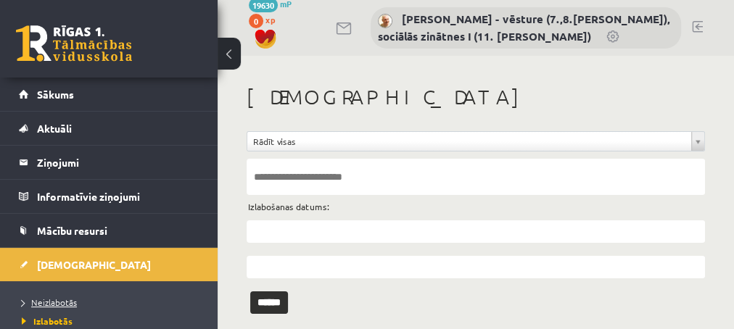
click at [38, 302] on span "Neizlabotās" at bounding box center [49, 303] width 55 height 12
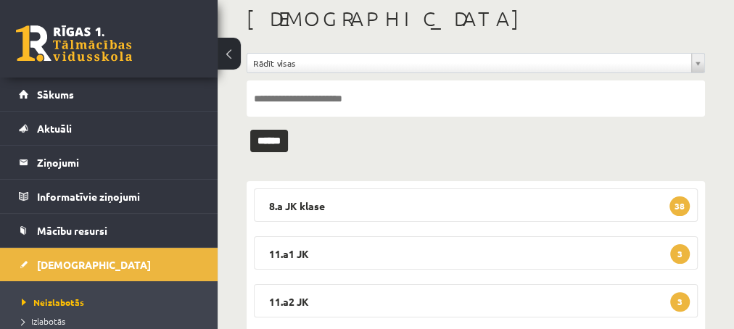
scroll to position [157, 0]
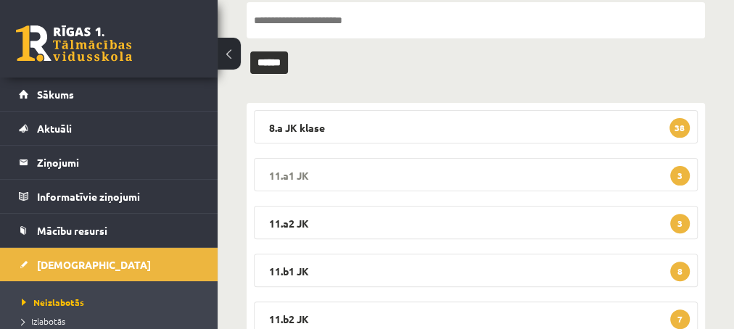
click at [681, 174] on span "3" at bounding box center [680, 176] width 20 height 20
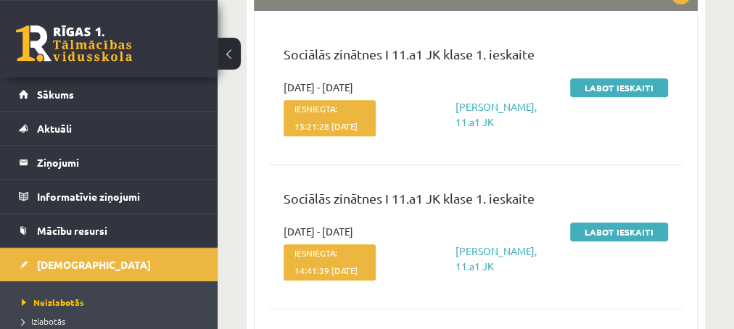
scroll to position [313, 0]
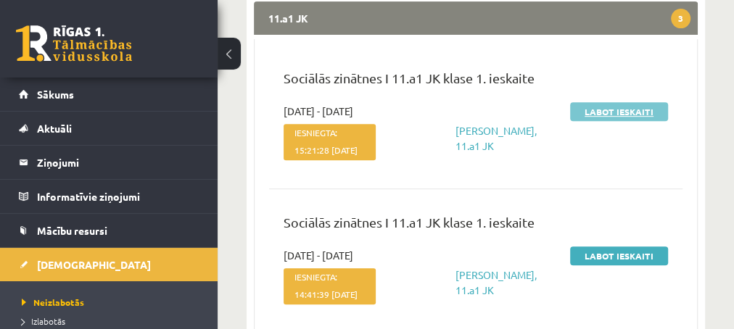
click at [594, 109] on link "Labot ieskaiti" at bounding box center [619, 111] width 98 height 19
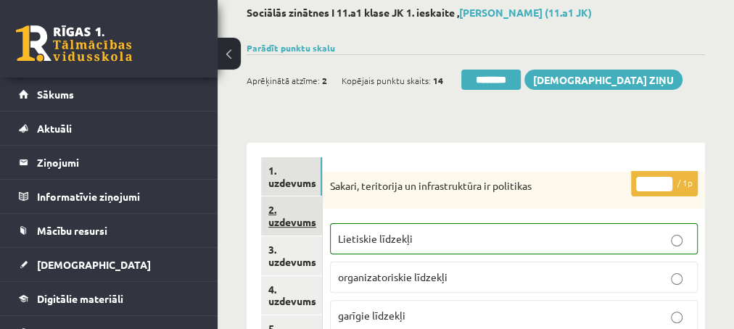
click at [290, 223] on link "2. uzdevums" at bounding box center [291, 216] width 61 height 39
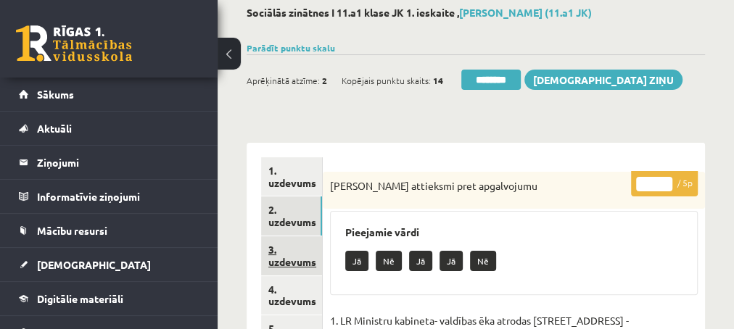
click at [292, 265] on link "3. uzdevums" at bounding box center [291, 256] width 61 height 39
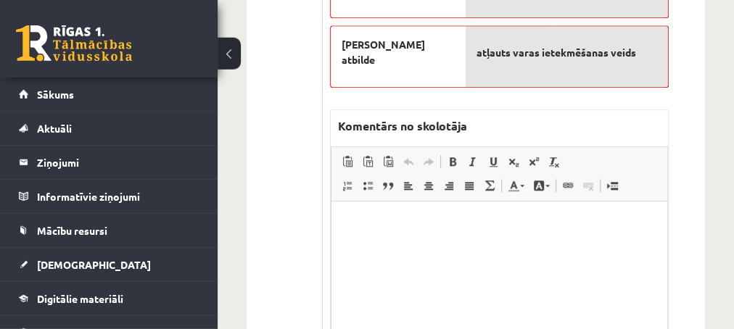
scroll to position [627, 0]
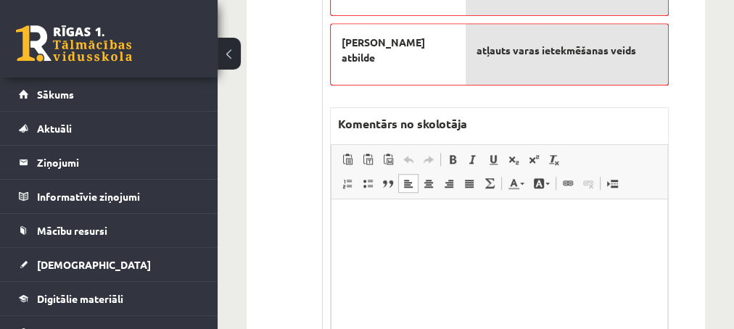
click at [395, 232] on html at bounding box center [499, 272] width 336 height 145
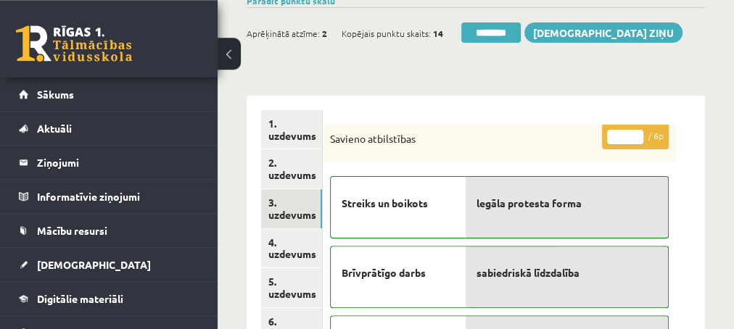
scroll to position [157, 0]
